Goal: Information Seeking & Learning: Check status

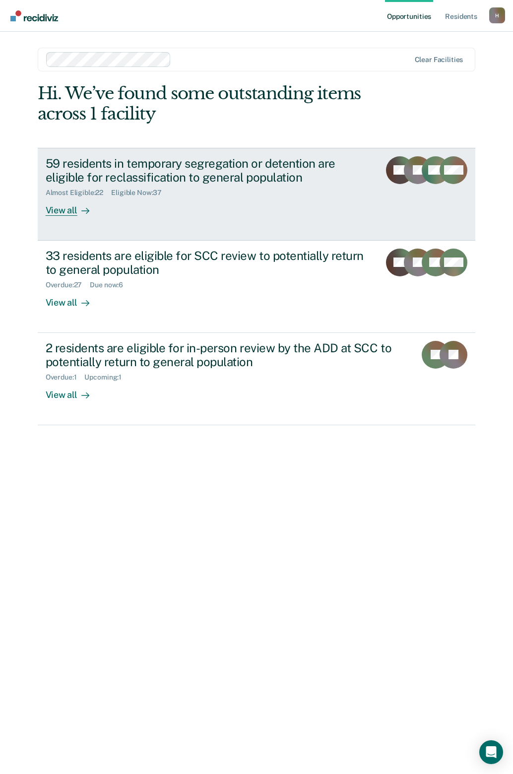
click at [75, 210] on div "View all" at bounding box center [74, 206] width 56 height 19
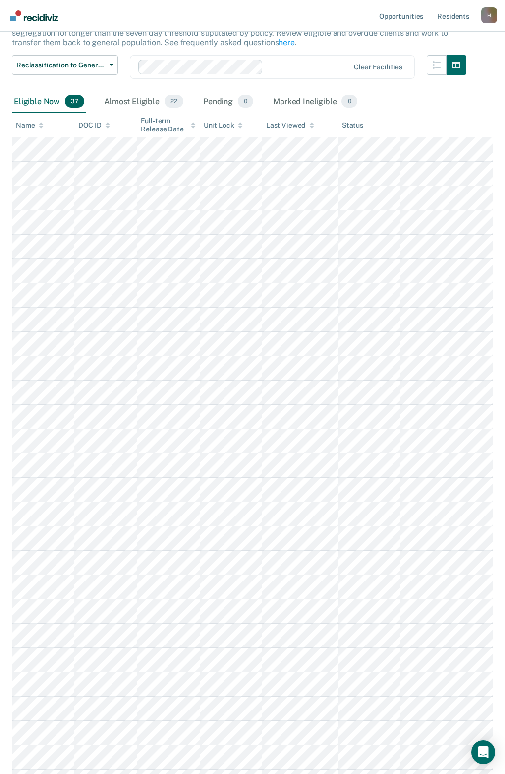
scroll to position [25, 0]
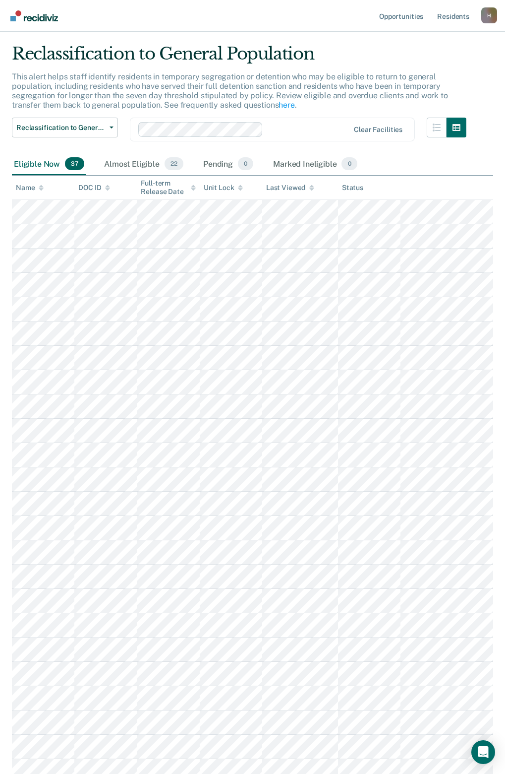
click at [242, 187] on icon at bounding box center [240, 186] width 5 height 2
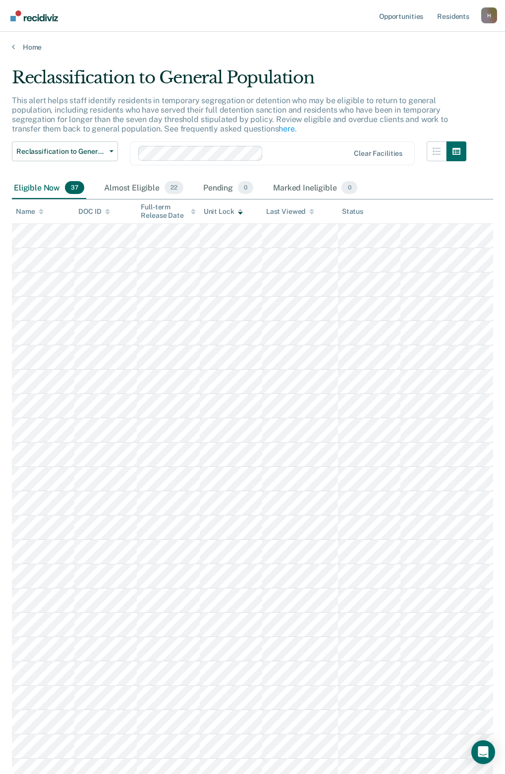
scroll to position [0, 0]
drag, startPoint x: 122, startPoint y: 189, endPoint x: 124, endPoint y: 195, distance: 5.8
click at [122, 189] on div "Almost Eligible 22" at bounding box center [143, 189] width 83 height 22
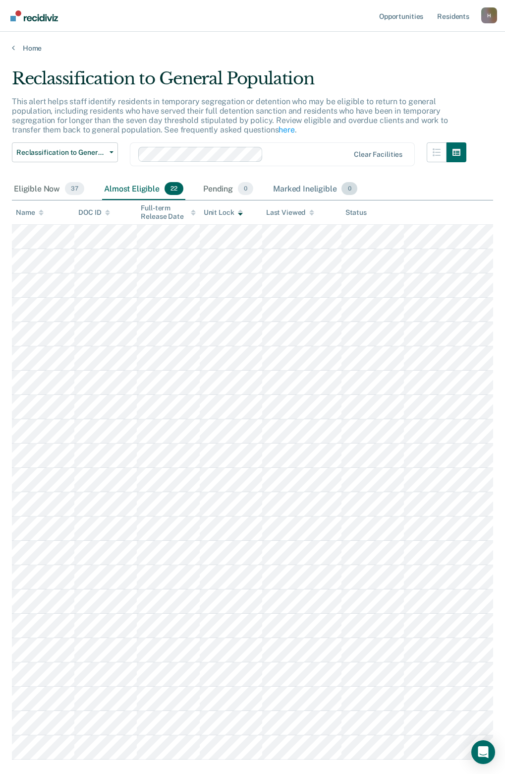
click at [285, 186] on div "Marked Ineligible 0" at bounding box center [315, 189] width 88 height 22
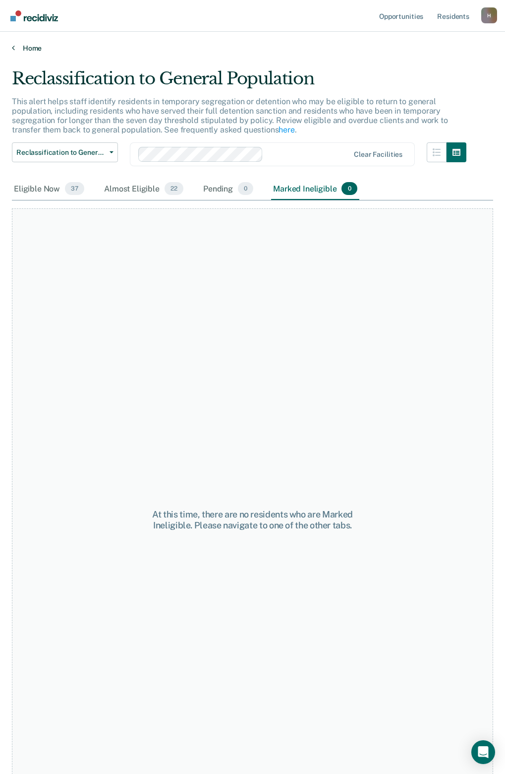
click at [35, 50] on link "Home" at bounding box center [253, 48] width 482 height 9
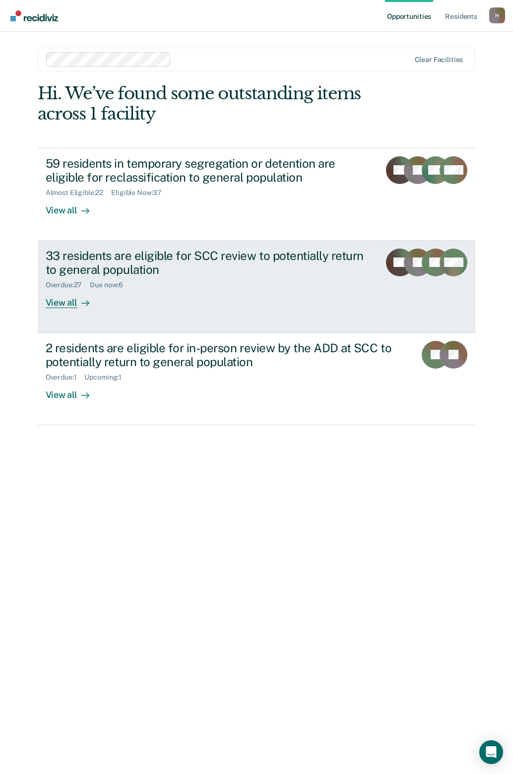
click at [127, 264] on div "33 residents are eligible for SCC review to potentially return to general popul…" at bounding box center [209, 262] width 327 height 29
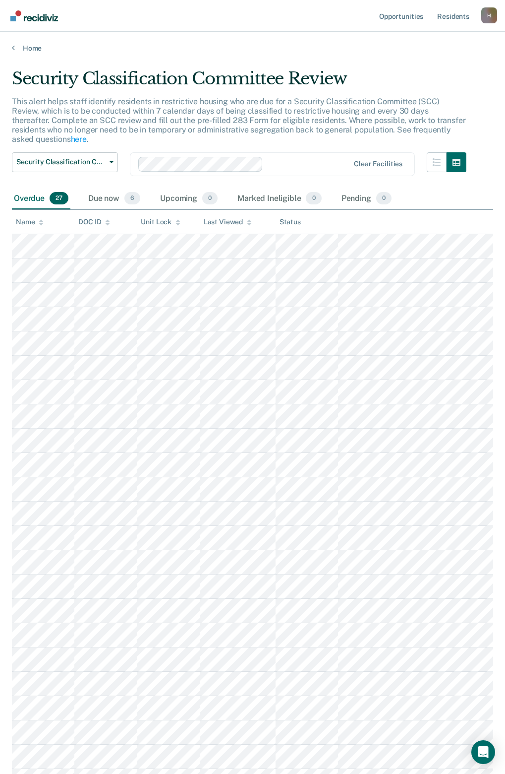
click at [177, 219] on icon at bounding box center [178, 222] width 5 height 6
click at [105, 192] on div "Due now 6" at bounding box center [114, 199] width 56 height 22
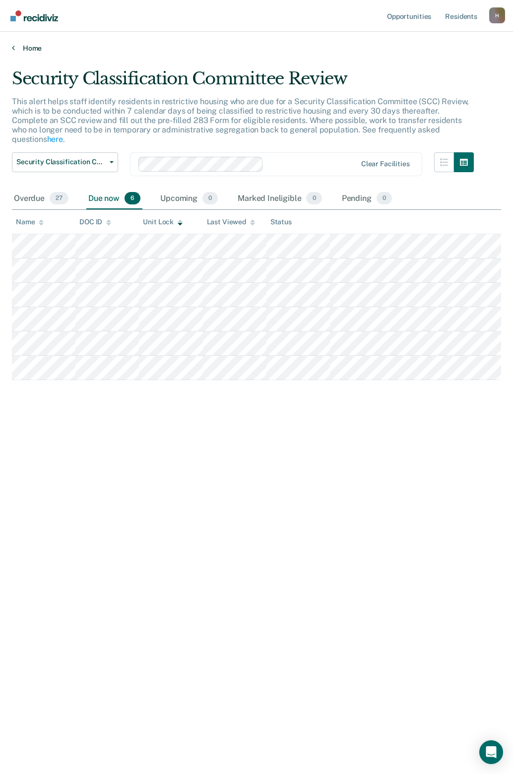
click at [37, 47] on link "Home" at bounding box center [256, 48] width 489 height 9
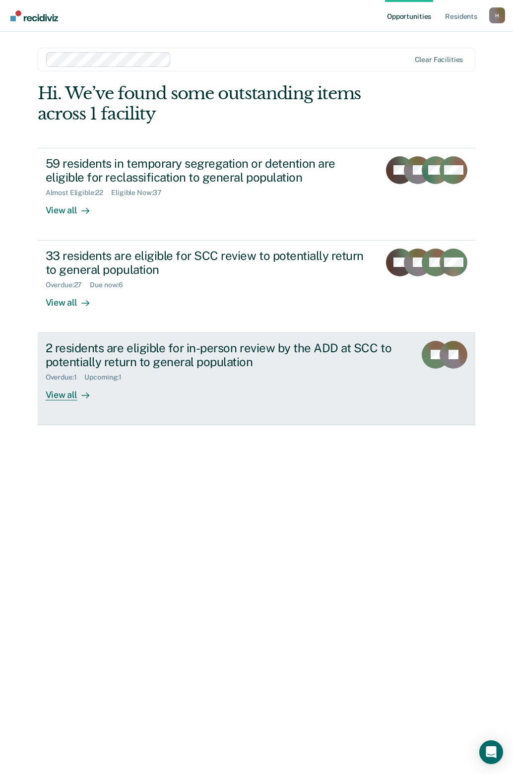
click at [184, 352] on div "2 residents are eligible for in-person review by the ADD at SCC to potentially …" at bounding box center [220, 355] width 348 height 29
